Goal: Information Seeking & Learning: Check status

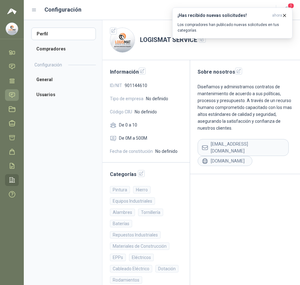
click at [14, 90] on link "Solicitudes" at bounding box center [12, 95] width 14 height 12
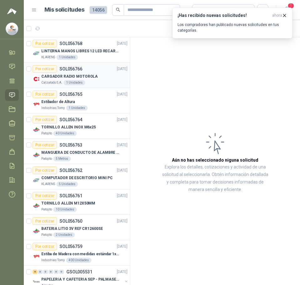
click at [88, 71] on div "Por cotizar SOL056766 [DATE]" at bounding box center [80, 69] width 95 height 8
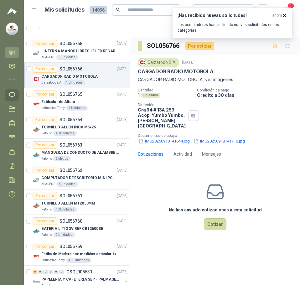
click at [15, 51] on icon at bounding box center [12, 52] width 7 height 7
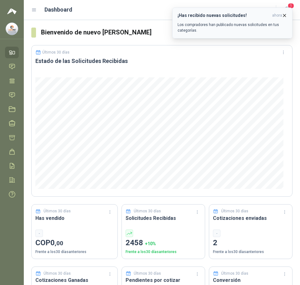
click at [286, 14] on icon "button" at bounding box center [284, 15] width 5 height 5
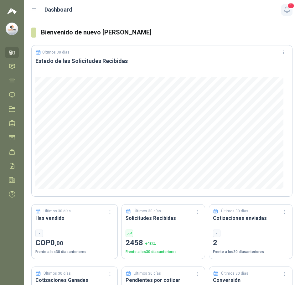
click at [286, 12] on icon "button" at bounding box center [286, 10] width 5 height 6
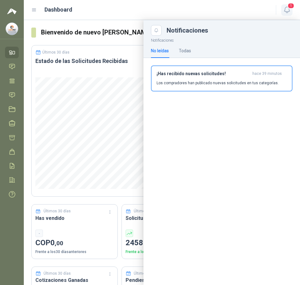
click at [286, 11] on icon "button" at bounding box center [287, 10] width 8 height 8
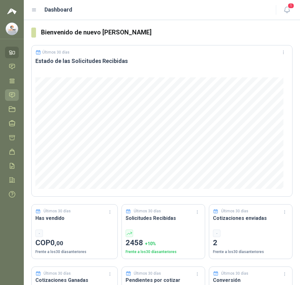
click at [8, 93] on link "Solicitudes" at bounding box center [12, 95] width 14 height 12
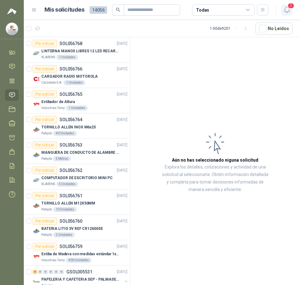
click at [288, 10] on icon "button" at bounding box center [287, 10] width 8 height 8
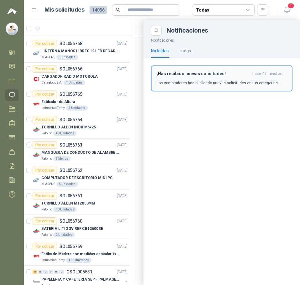
click at [174, 80] on p "Los compradores han publicado nuevas solicitudes en tus categorías." at bounding box center [217, 83] width 122 height 6
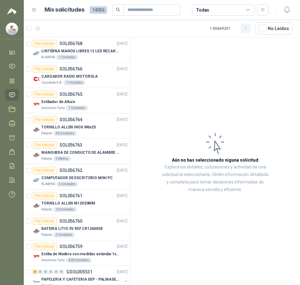
click at [246, 29] on icon "button" at bounding box center [245, 28] width 2 height 3
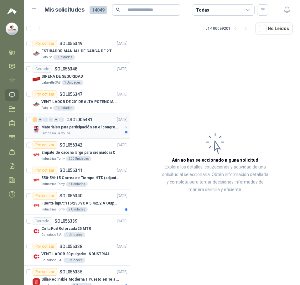
click at [82, 134] on div "Gimnasio La Colina" at bounding box center [81, 133] width 81 height 5
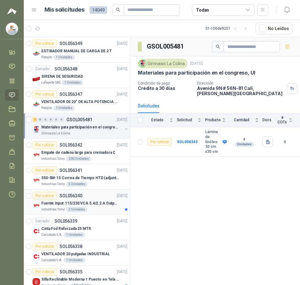
click at [76, 209] on div "2 Unidades" at bounding box center [77, 209] width 22 height 5
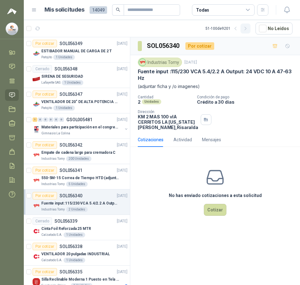
click at [248, 31] on icon "button" at bounding box center [245, 28] width 5 height 5
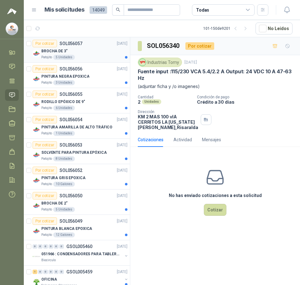
click at [83, 54] on div "BROCHA DE 3"" at bounding box center [84, 51] width 86 height 8
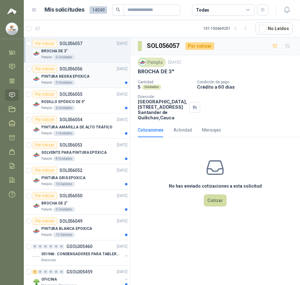
click at [98, 78] on div "PINTURA NEGRA EPOXICA" at bounding box center [84, 77] width 86 height 8
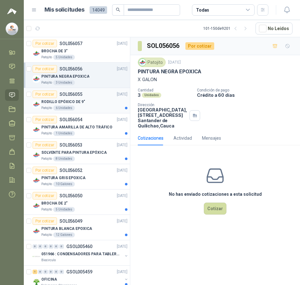
click at [86, 103] on div "RODILLO EPÓXICO DE 9"" at bounding box center [84, 102] width 86 height 8
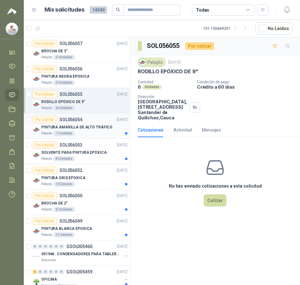
click at [86, 128] on p "PINTURA AMARILLA DE ALTO TRÁFICO" at bounding box center [76, 127] width 71 height 6
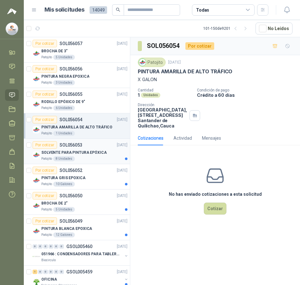
click at [89, 151] on p "SOLVENTE PARA PINTURA EPÓXICA" at bounding box center [73, 153] width 65 height 6
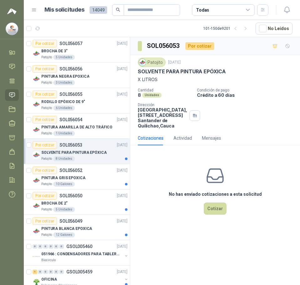
scroll to position [31, 0]
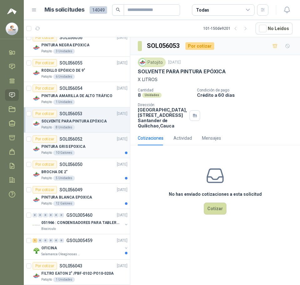
click at [87, 149] on div "PINTURA GRIS EPOXICA" at bounding box center [84, 147] width 86 height 8
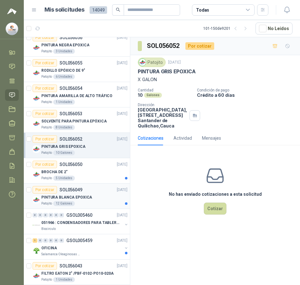
click at [75, 194] on p "PINTURA BLANCA EPOXICA" at bounding box center [66, 197] width 51 height 6
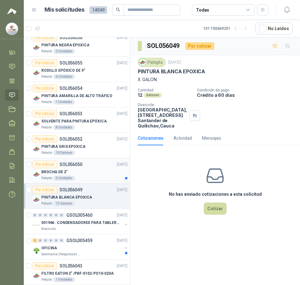
click at [81, 176] on div "Patojito 5 Unidades" at bounding box center [84, 178] width 86 height 5
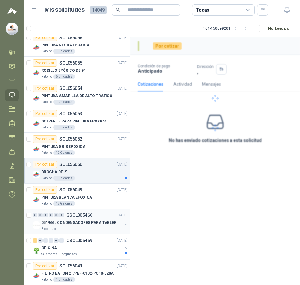
click at [78, 223] on p "051966 : CONDENSADORES PARA TABLERO PRINCIPAL L1" at bounding box center [80, 223] width 78 height 6
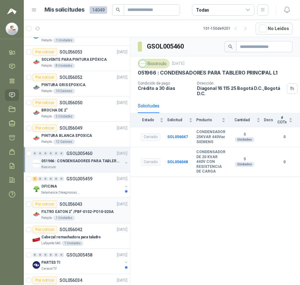
scroll to position [94, 0]
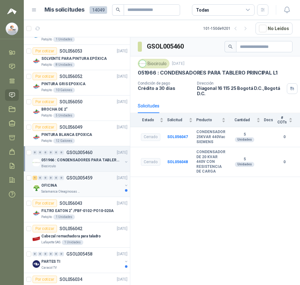
click at [86, 183] on div "OFICINA" at bounding box center [81, 185] width 81 height 8
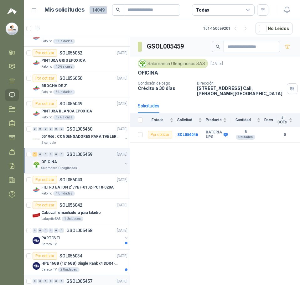
scroll to position [219, 0]
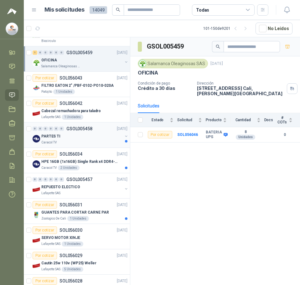
click at [73, 139] on div "PARTES TI" at bounding box center [81, 136] width 81 height 8
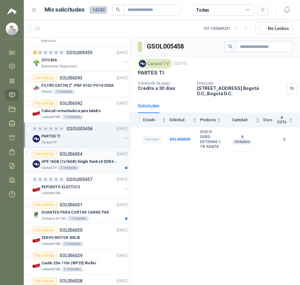
click at [95, 156] on div "Por cotizar SOL056034 [DATE]" at bounding box center [80, 154] width 95 height 8
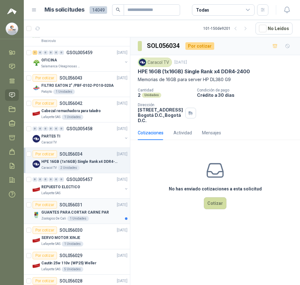
click at [85, 214] on p "GUANTES PARA CORTAR CARNE PAR" at bounding box center [75, 212] width 68 height 6
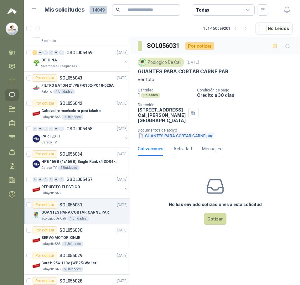
click at [197, 135] on button "GUANTES PARA CORTAR CARNE.png" at bounding box center [176, 135] width 76 height 7
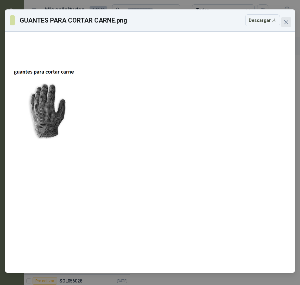
click at [283, 23] on icon "close" at bounding box center [285, 22] width 5 height 5
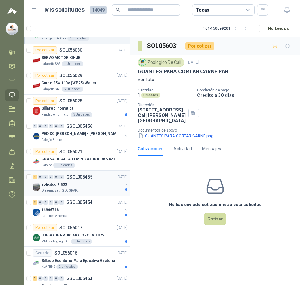
scroll to position [438, 0]
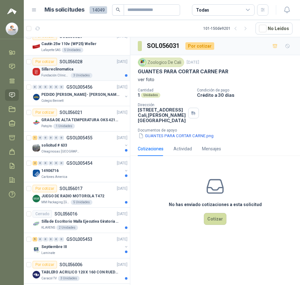
click at [94, 68] on div "Silla reclinomatica" at bounding box center [84, 69] width 86 height 8
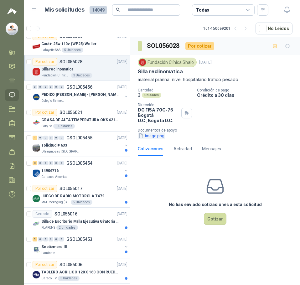
click at [152, 138] on button "image.png" at bounding box center [151, 135] width 27 height 7
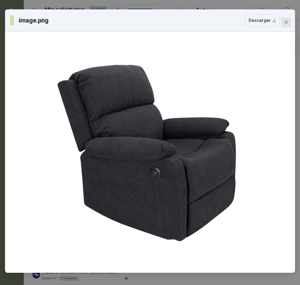
click at [287, 24] on icon "close" at bounding box center [285, 22] width 5 height 5
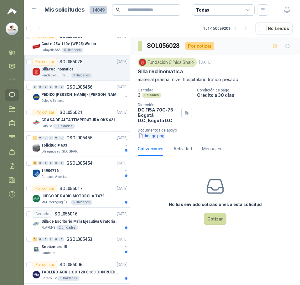
click at [150, 136] on button "image.png" at bounding box center [151, 135] width 27 height 7
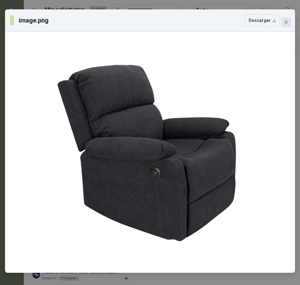
click at [283, 23] on span "Close" at bounding box center [286, 22] width 10 height 5
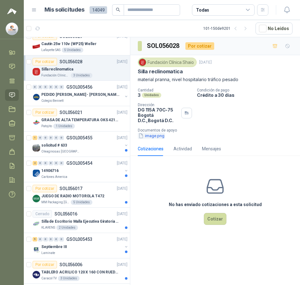
click at [154, 135] on button "image.png" at bounding box center [151, 135] width 27 height 7
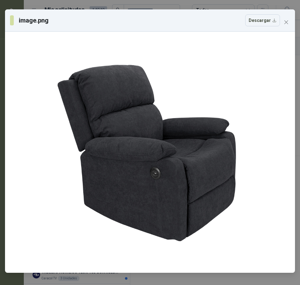
click at [291, 22] on div "image.png Descargar" at bounding box center [150, 20] width 290 height 22
click at [287, 22] on icon "close" at bounding box center [285, 22] width 5 height 5
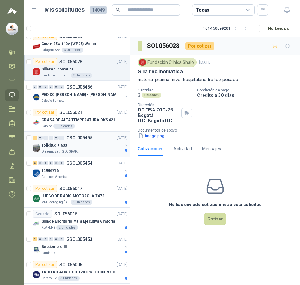
click at [89, 144] on div "solicitud # 633" at bounding box center [81, 145] width 81 height 8
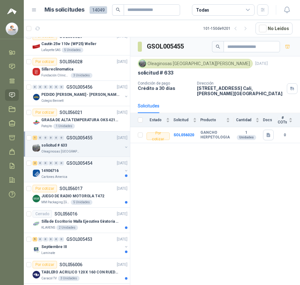
click at [72, 175] on div "Cartones America" at bounding box center [81, 176] width 81 height 5
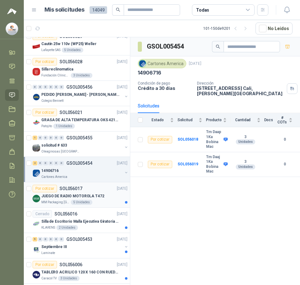
click at [86, 197] on p "JUEGO DE RADIO MOTOROLA T472" at bounding box center [72, 196] width 63 height 6
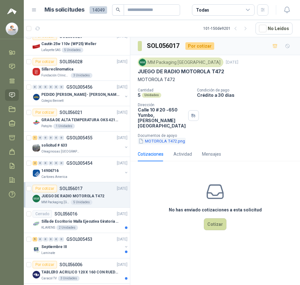
click at [165, 138] on button "MOTOROLA T472.png" at bounding box center [162, 141] width 48 height 7
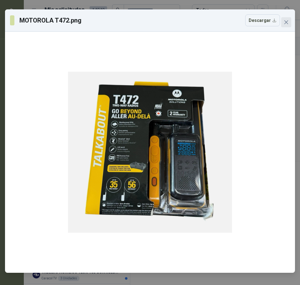
click at [290, 22] on span "Close" at bounding box center [286, 22] width 10 height 5
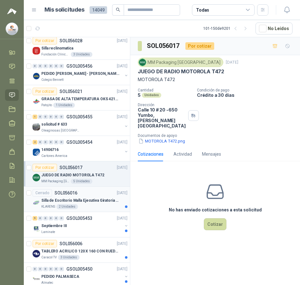
scroll to position [501, 0]
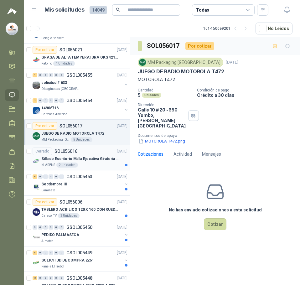
click at [105, 152] on div "Cerrado SOL056016 [DATE]" at bounding box center [80, 151] width 95 height 8
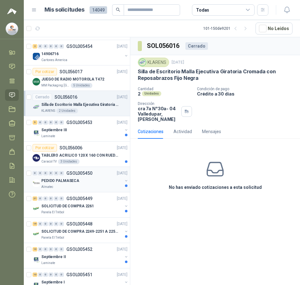
scroll to position [563, 0]
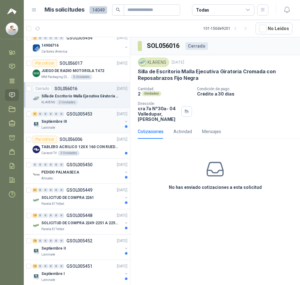
click at [90, 123] on div "Septiembre III" at bounding box center [81, 122] width 81 height 8
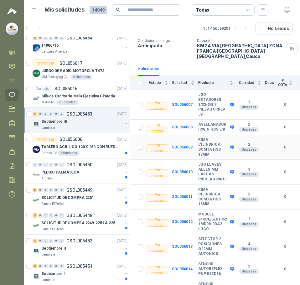
scroll to position [59, 0]
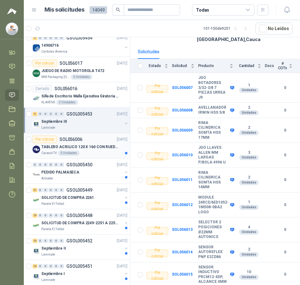
click at [87, 147] on p "TABLERO ACRILICO 120 X 160 CON RUEDAS" at bounding box center [80, 147] width 78 height 6
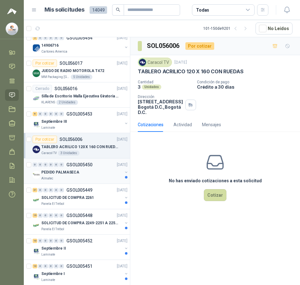
click at [76, 171] on p "PEDIDO PALMASECA" at bounding box center [60, 172] width 38 height 6
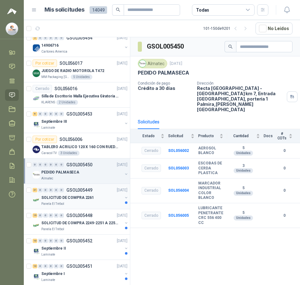
click at [103, 194] on div "SOLICITUD DE COMPRA 2261" at bounding box center [81, 198] width 81 height 8
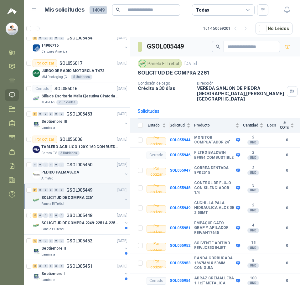
click at [85, 168] on div "0 0 0 0 0 0 GSOL005450 [DATE]" at bounding box center [81, 165] width 96 height 8
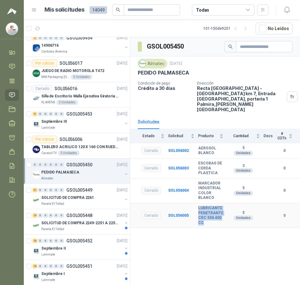
drag, startPoint x: 201, startPoint y: 206, endPoint x: 197, endPoint y: 198, distance: 8.8
click at [196, 203] on tr "Cerrado SOL056005 LUBRICANTE PENETRANTE CRC 556 400 CC 5 Unidades 0" at bounding box center [215, 215] width 170 height 25
copy tr "LUBRICANTE PENETRANTE CRC 556 400 CC"
click at [210, 221] on div "GSOL005450 Almatec [DATE] PEDIDO PALMASECA Condición de pago Crédito a 30 días …" at bounding box center [215, 162] width 170 height 250
drag, startPoint x: 205, startPoint y: 211, endPoint x: 192, endPoint y: 195, distance: 20.5
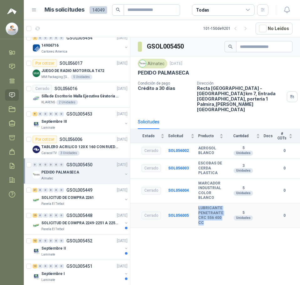
click at [192, 203] on tr "Cerrado SOL056005 LUBRICANTE PENETRANTE CRC 556 400 CC 5 Unidades 0" at bounding box center [215, 215] width 170 height 25
copy tr "LUBRICANTE PENETRANTE CRC 556 400 CC"
